Goal: Task Accomplishment & Management: Use online tool/utility

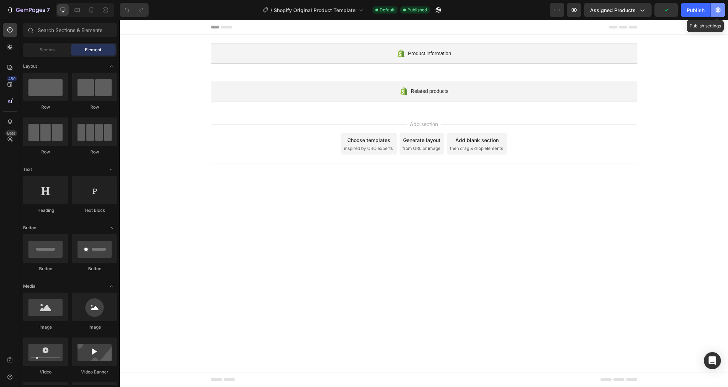
click at [718, 9] on icon "button" at bounding box center [718, 9] width 7 height 7
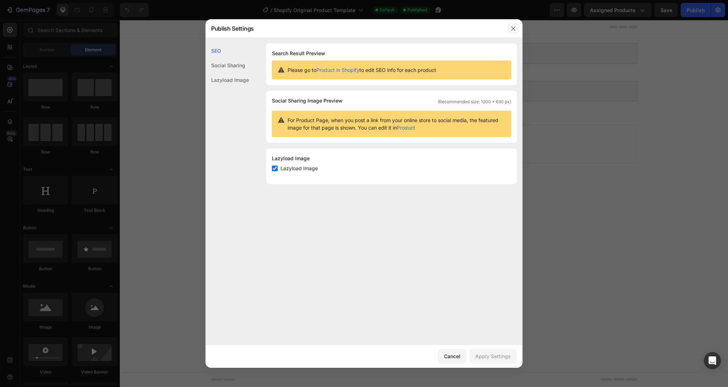
click at [512, 28] on icon "button" at bounding box center [513, 28] width 4 height 4
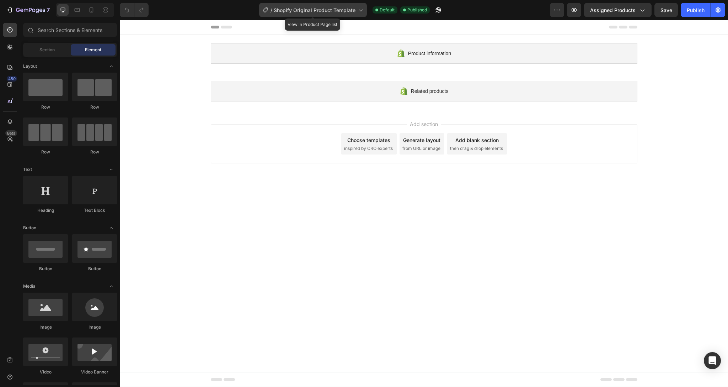
click at [361, 11] on icon at bounding box center [361, 11] width 4 height 2
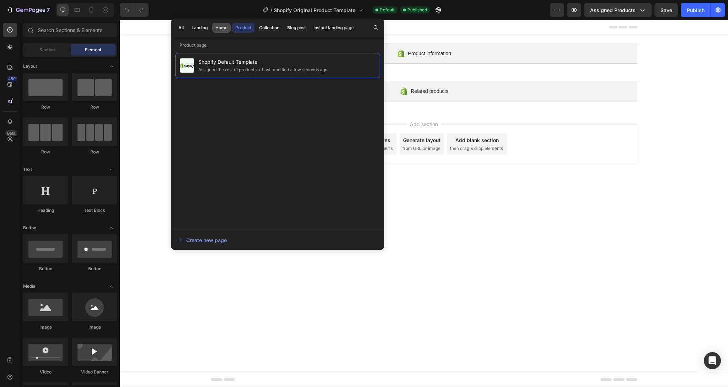
click at [222, 27] on div "Home" at bounding box center [221, 28] width 12 height 6
click at [245, 27] on div "Product" at bounding box center [243, 28] width 16 height 6
click at [435, 234] on body "Product information Shopify section: Product information Related products Shopi…" at bounding box center [424, 203] width 608 height 367
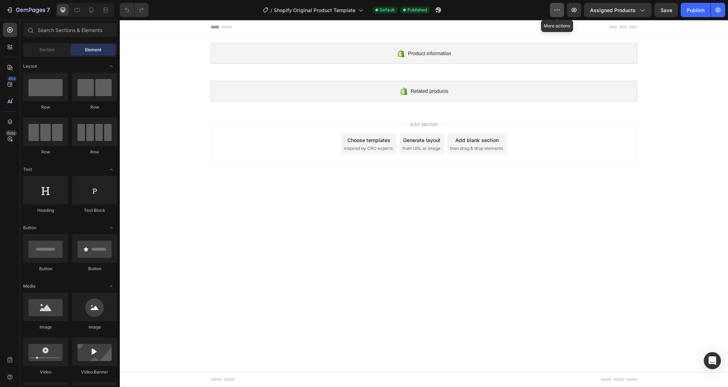
click at [559, 13] on icon "button" at bounding box center [557, 9] width 7 height 7
click at [640, 12] on icon "button" at bounding box center [642, 9] width 7 height 7
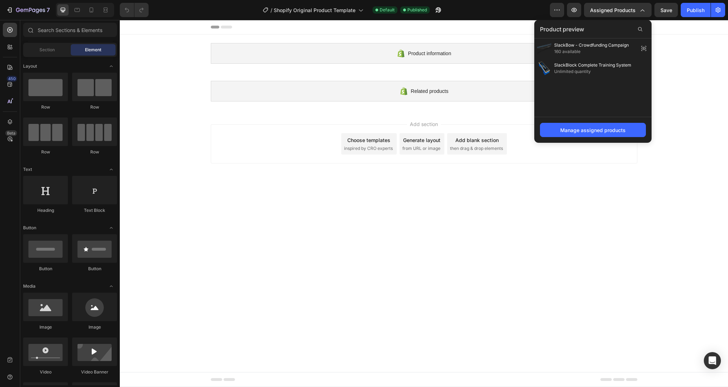
click at [687, 78] on div "Product information Shopify section: Product information Related products Shopi…" at bounding box center [424, 71] width 608 height 75
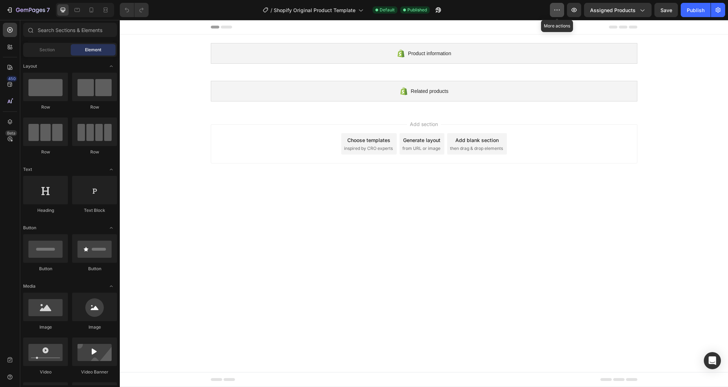
click at [556, 12] on icon "button" at bounding box center [557, 9] width 7 height 7
click at [702, 10] on div "Publish" at bounding box center [696, 9] width 18 height 7
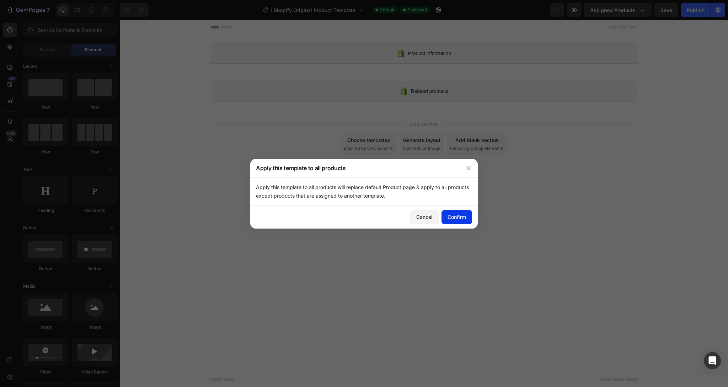
click at [465, 219] on div "Confirm" at bounding box center [457, 216] width 18 height 7
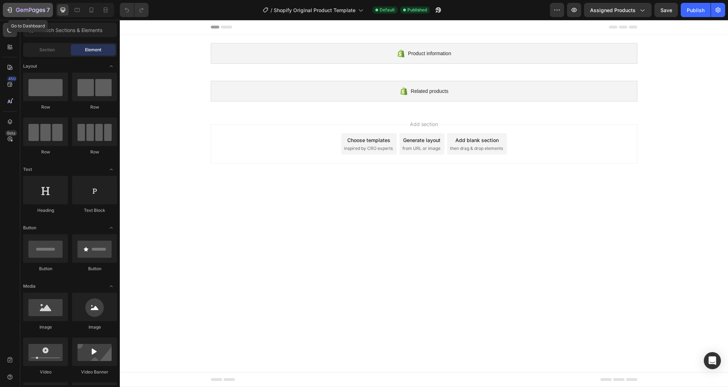
click at [24, 12] on icon "button" at bounding box center [30, 10] width 29 height 6
click at [629, 12] on span "Assigned Products" at bounding box center [613, 9] width 46 height 7
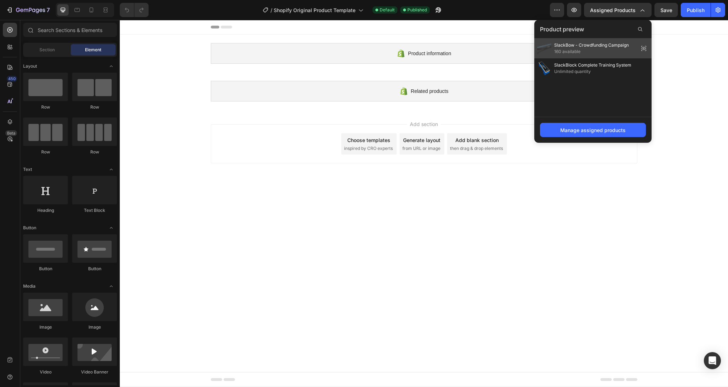
click at [643, 47] on icon at bounding box center [644, 48] width 5 height 3
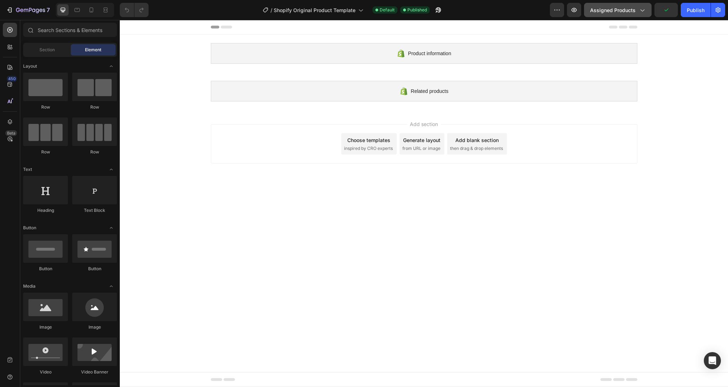
click at [636, 12] on span "Assigned Products" at bounding box center [613, 9] width 46 height 7
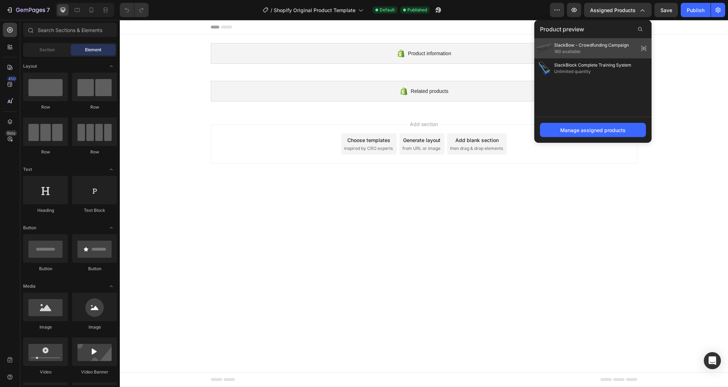
click at [645, 49] on icon at bounding box center [644, 48] width 10 height 10
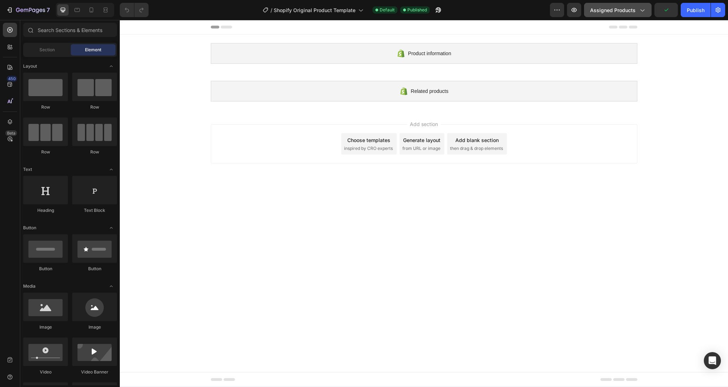
click at [637, 12] on div "Assigned Products" at bounding box center [617, 9] width 55 height 7
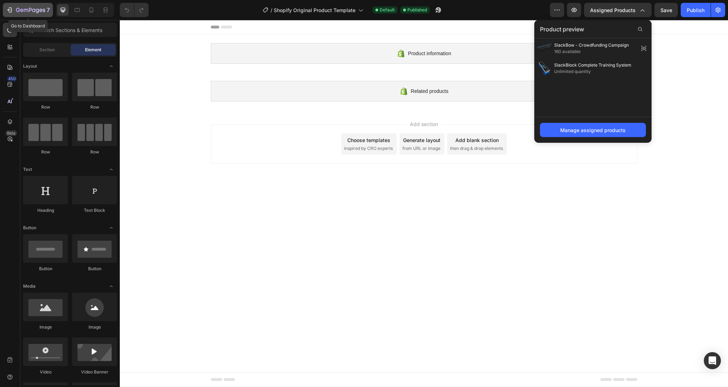
click at [13, 11] on div "7" at bounding box center [28, 10] width 44 height 9
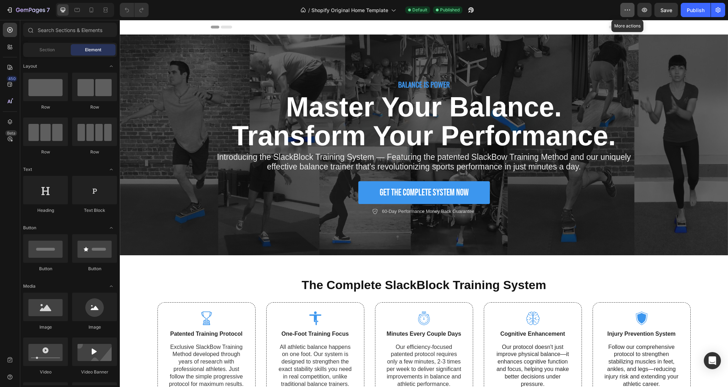
click at [630, 12] on icon "button" at bounding box center [627, 9] width 7 height 7
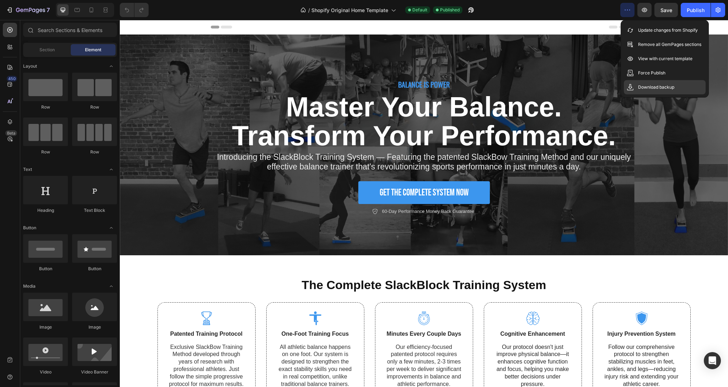
click at [659, 85] on p "Download backup" at bounding box center [656, 87] width 36 height 7
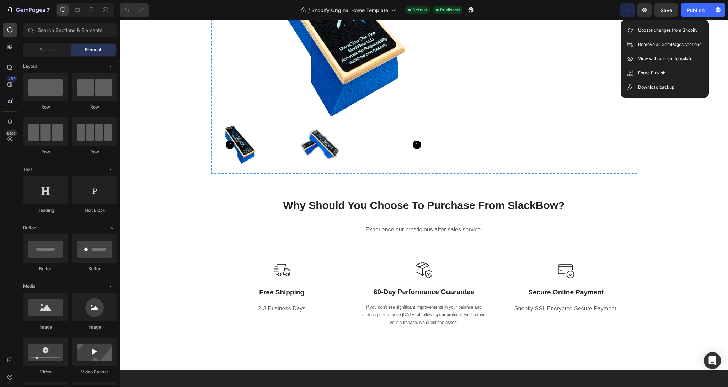
scroll to position [1437, 0]
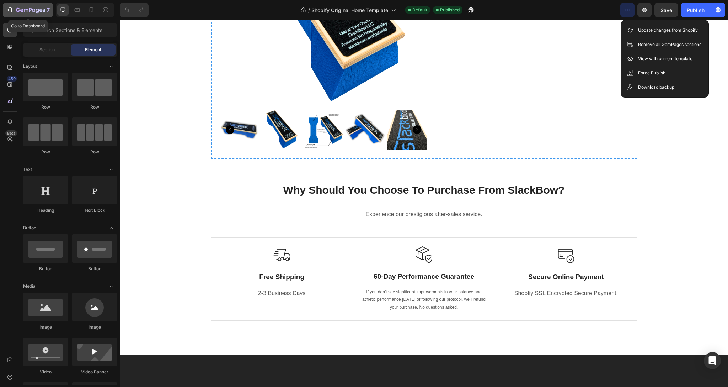
click at [14, 9] on div "7" at bounding box center [28, 10] width 44 height 9
